Goal: Transaction & Acquisition: Purchase product/service

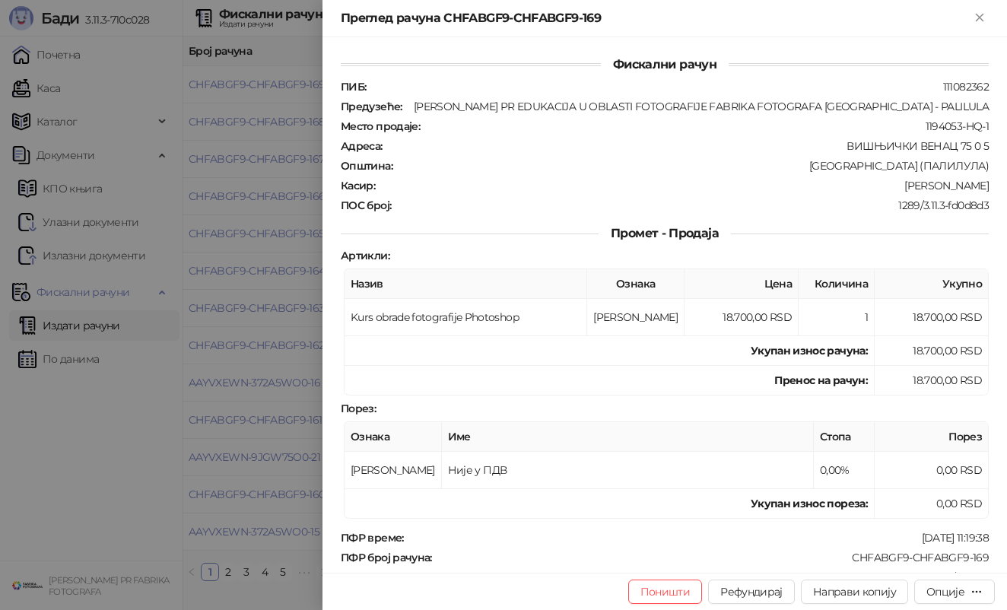
click at [238, 263] on div at bounding box center [503, 305] width 1007 height 610
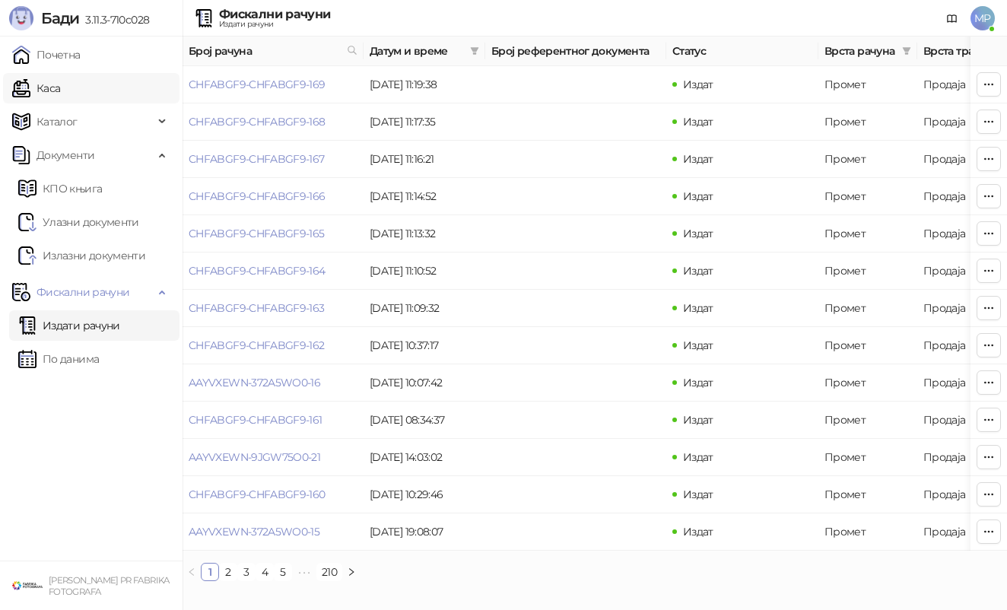
click at [60, 90] on link "Каса" at bounding box center [36, 88] width 48 height 30
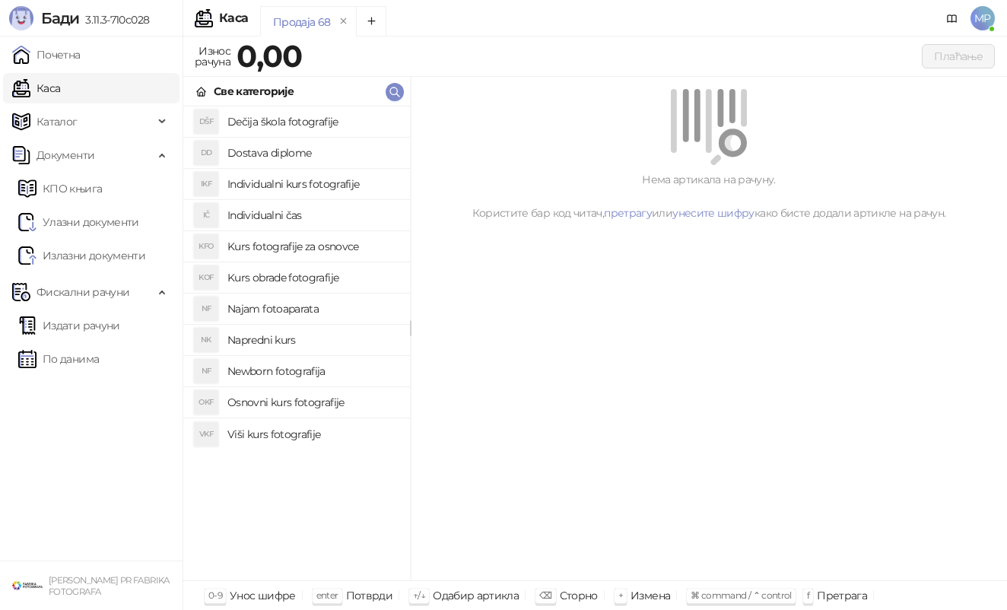
click at [334, 404] on h4 "Osnovni kurs fotografije" at bounding box center [312, 402] width 170 height 24
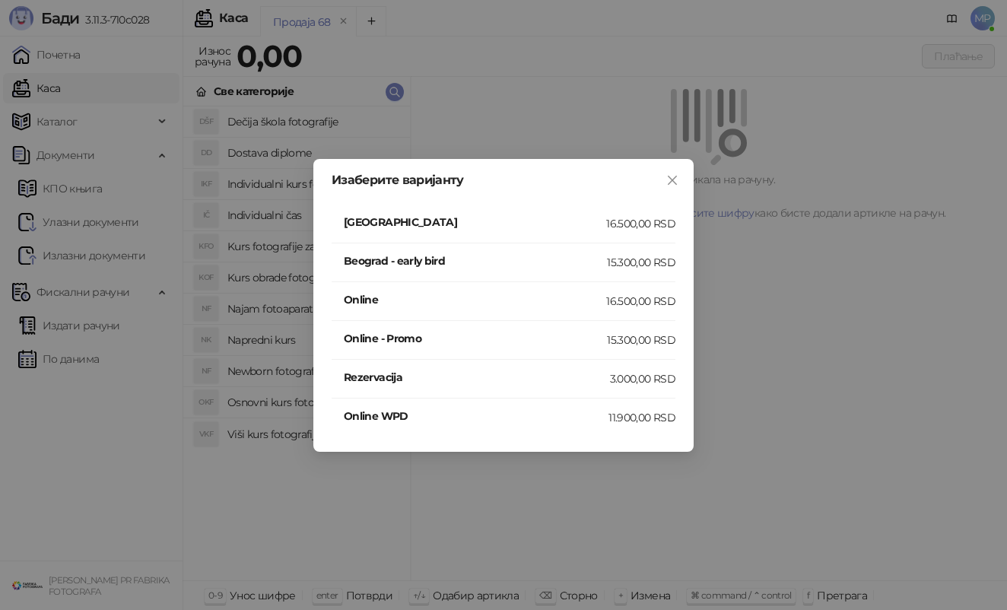
click at [461, 221] on h4 "[GEOGRAPHIC_DATA]" at bounding box center [475, 222] width 262 height 17
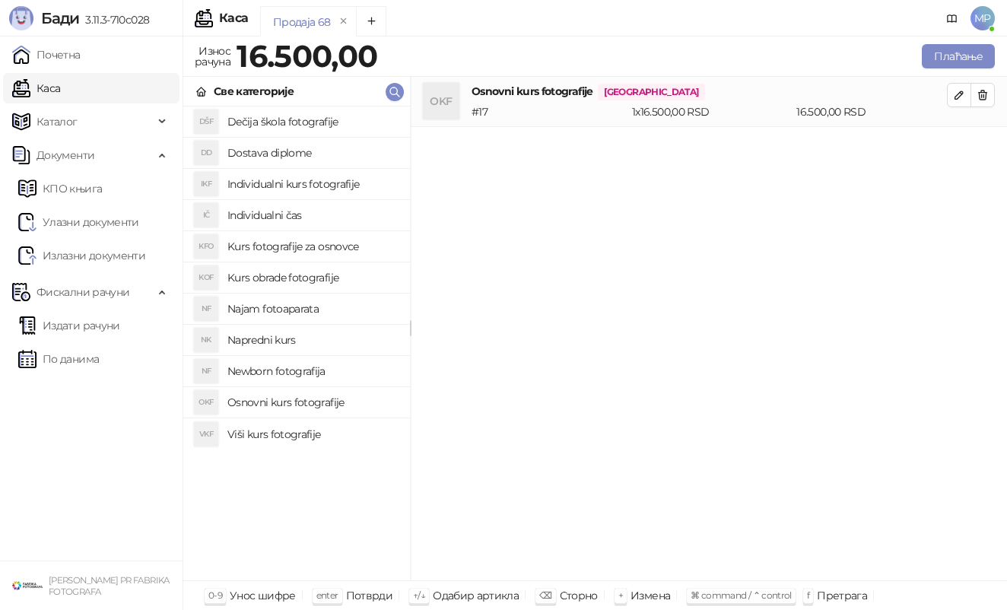
click at [324, 303] on h4 "Najam fotoaparata" at bounding box center [312, 308] width 170 height 24
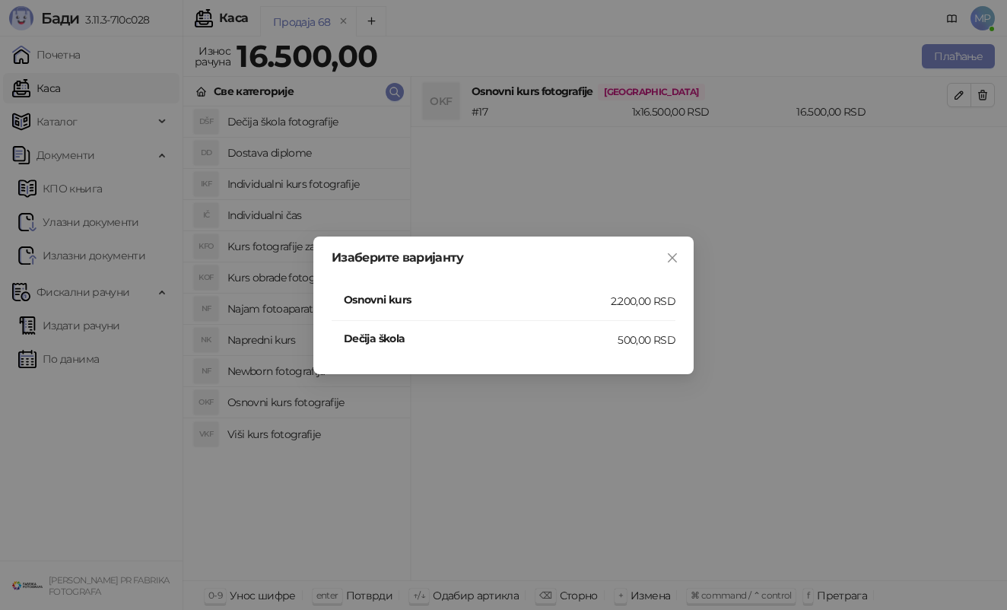
click at [455, 302] on h4 "Osnovni kurs" at bounding box center [477, 299] width 267 height 17
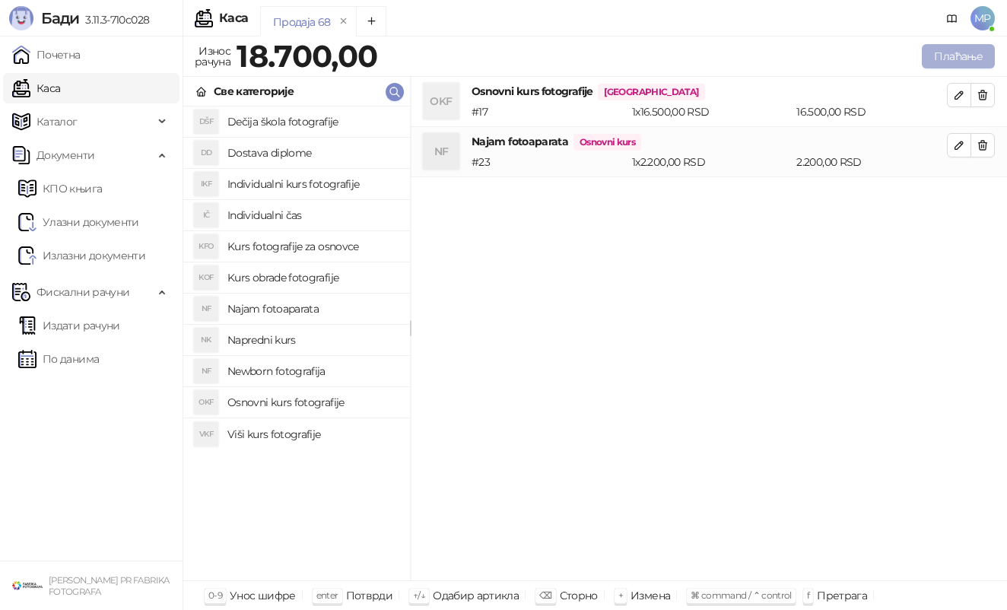
click at [962, 57] on button "Плаћање" at bounding box center [957, 56] width 73 height 24
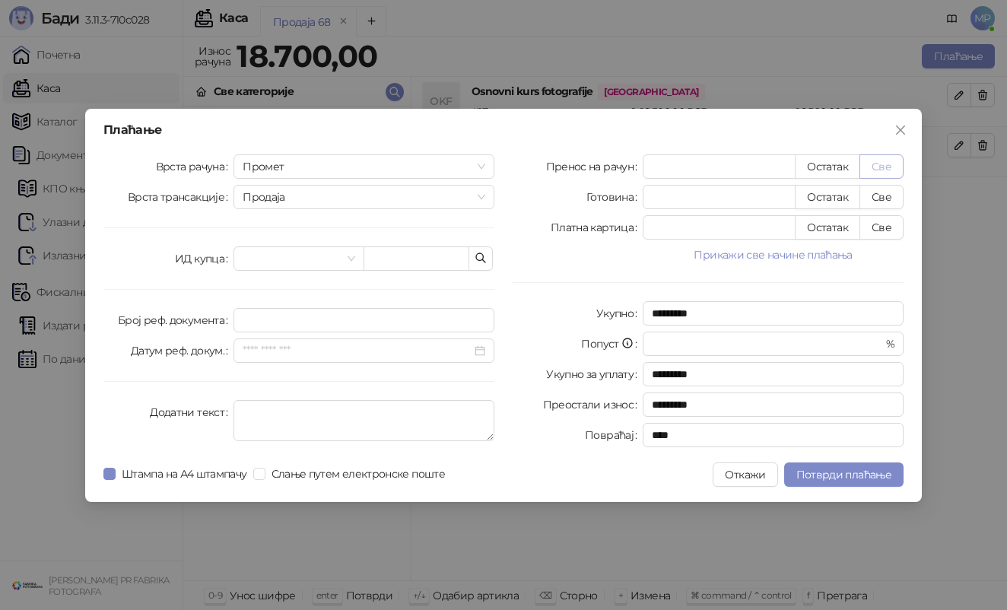
click at [893, 160] on button "Све" at bounding box center [881, 166] width 44 height 24
type input "*****"
type input "****"
click at [267, 475] on span "Слање путем електронске поште" at bounding box center [357, 473] width 185 height 17
click at [210, 474] on span "Штампа на А4 штампачу" at bounding box center [185, 473] width 138 height 17
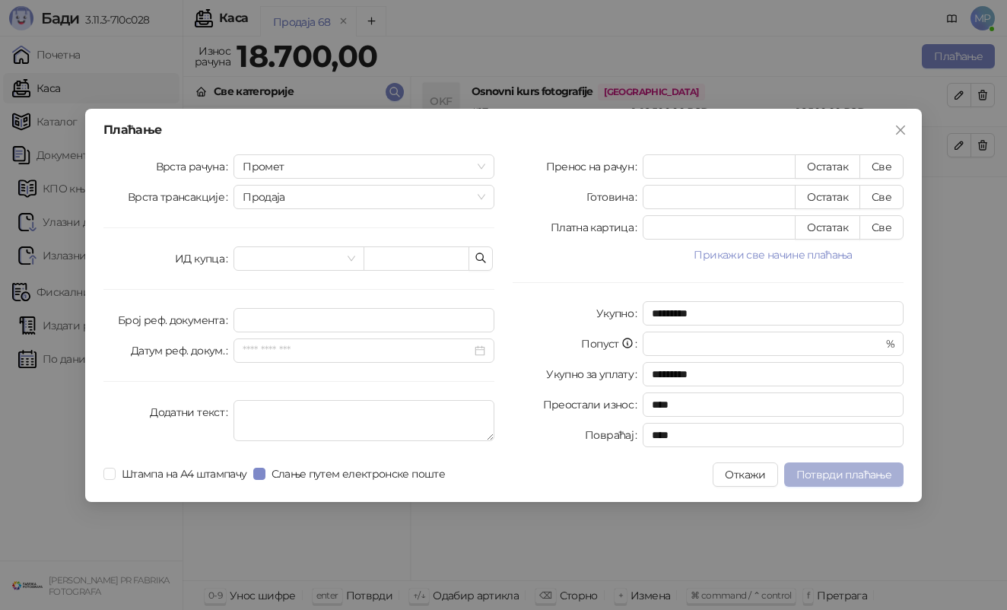
click at [814, 477] on span "Потврди плаћање" at bounding box center [843, 475] width 95 height 14
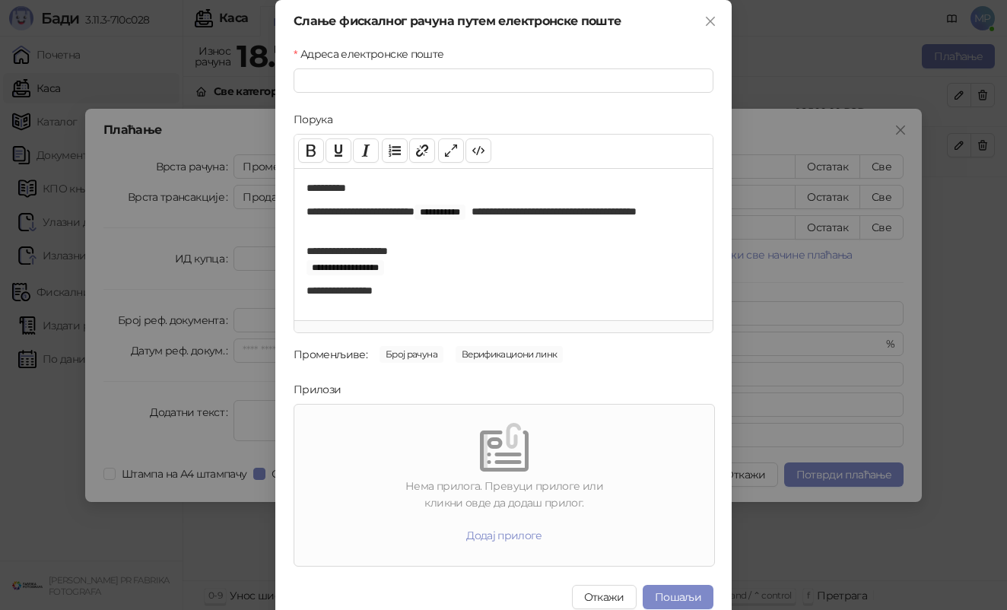
click at [521, 67] on div "Адреса електронске поште" at bounding box center [503, 57] width 420 height 23
click at [518, 81] on input "Адреса електронске поште" at bounding box center [503, 80] width 420 height 24
paste input "**********"
type input "**********"
click at [686, 591] on button "Пошаљи" at bounding box center [677, 597] width 71 height 24
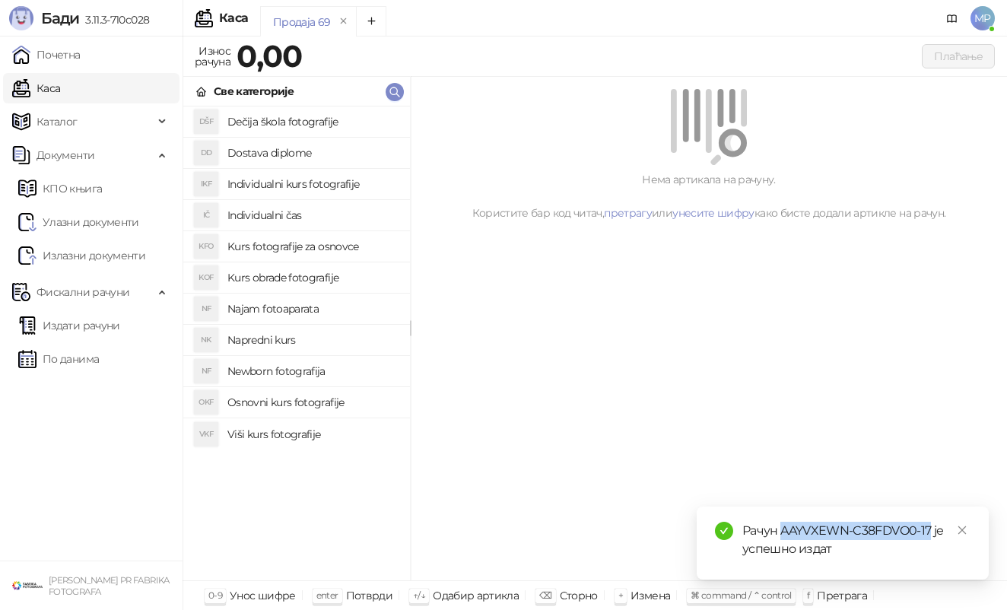
drag, startPoint x: 781, startPoint y: 536, endPoint x: 930, endPoint y: 527, distance: 149.3
click at [930, 527] on div "Рачун AAYVXEWN-C38FDVO0-17 је успешно издат" at bounding box center [856, 539] width 228 height 36
copy div "AAYVXEWN-C38FDVO0-17"
